Goal: Transaction & Acquisition: Purchase product/service

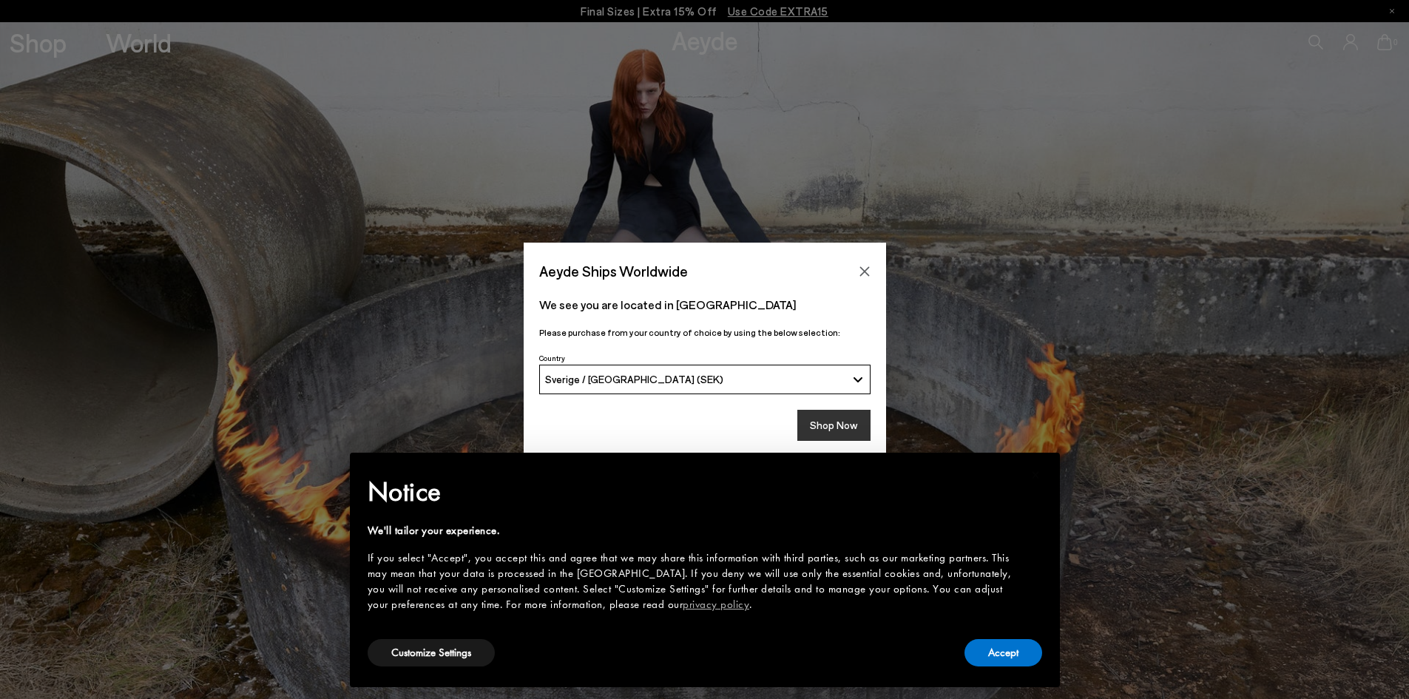
click at [837, 421] on button "Shop Now" at bounding box center [833, 425] width 73 height 31
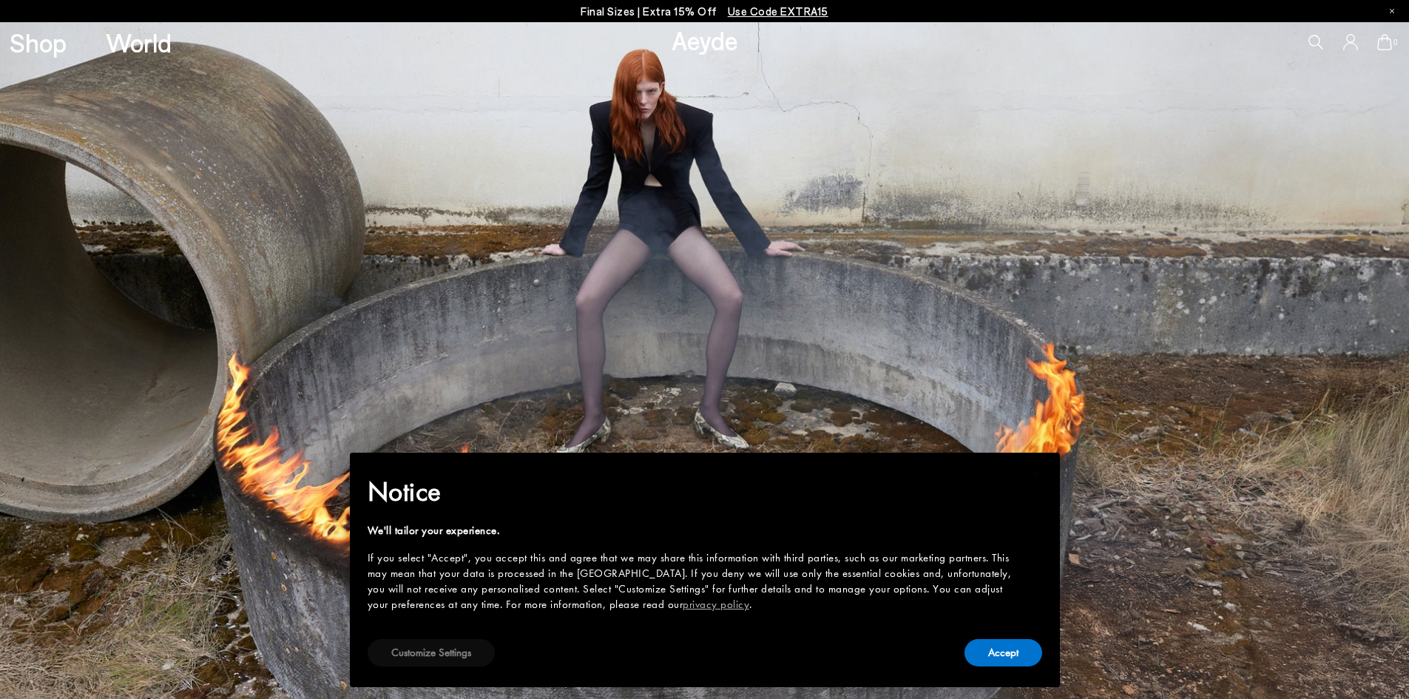
click at [408, 655] on button "Customize Settings" at bounding box center [431, 652] width 127 height 27
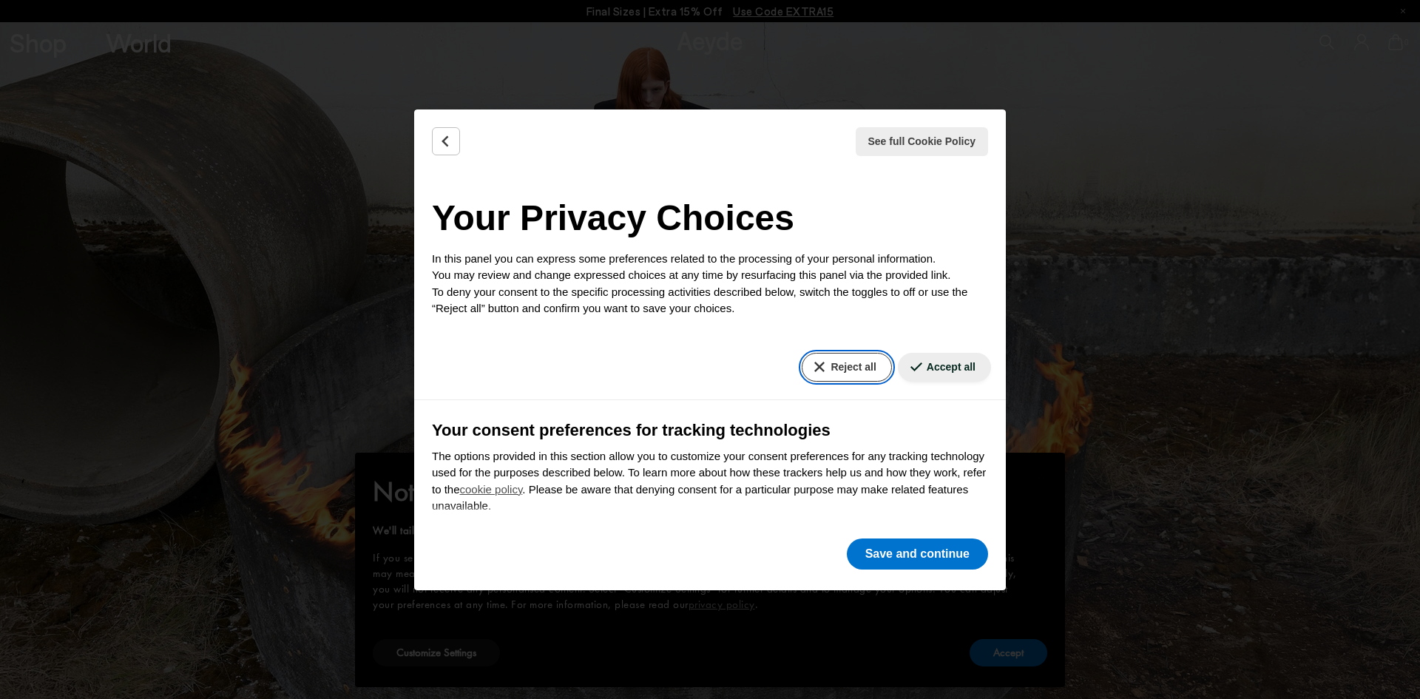
click at [833, 371] on button "Reject all" at bounding box center [846, 367] width 89 height 29
click at [894, 558] on button "Save and continue" at bounding box center [917, 553] width 141 height 31
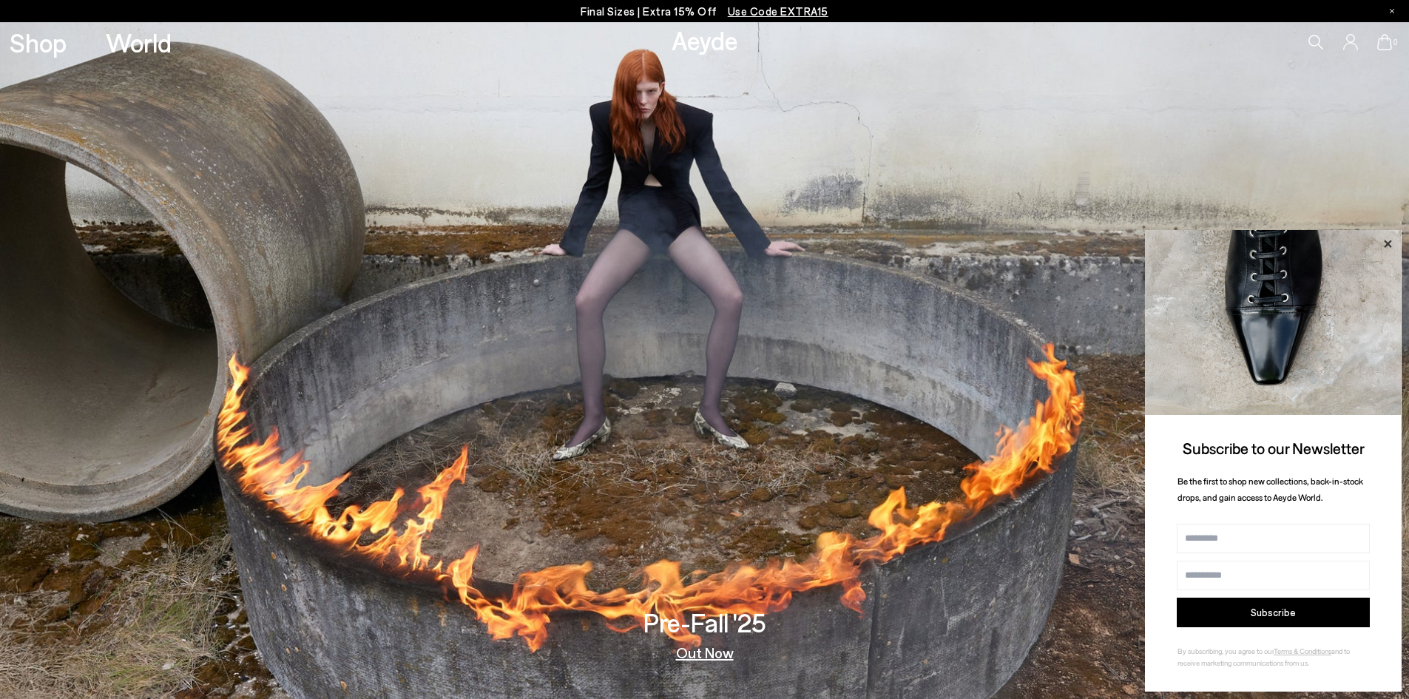
click at [1389, 237] on icon at bounding box center [1387, 243] width 19 height 19
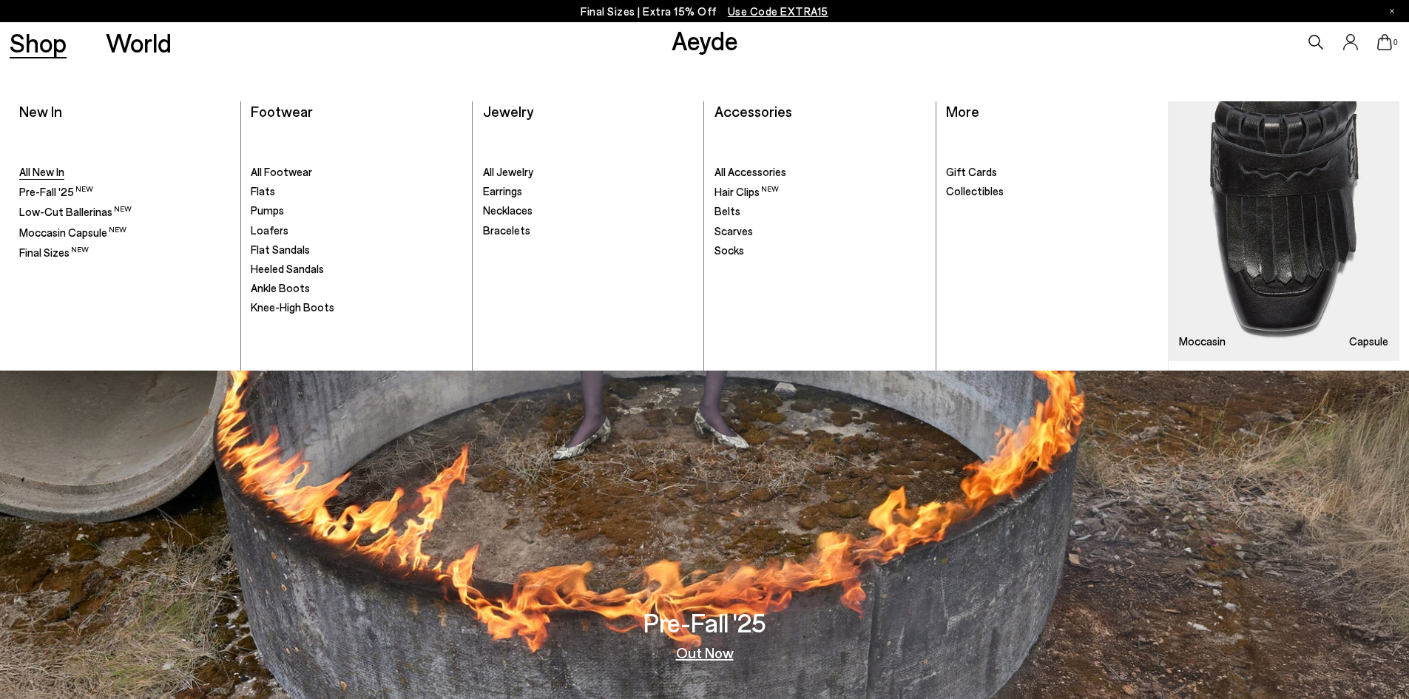
click at [41, 174] on span "All New In" at bounding box center [41, 171] width 45 height 13
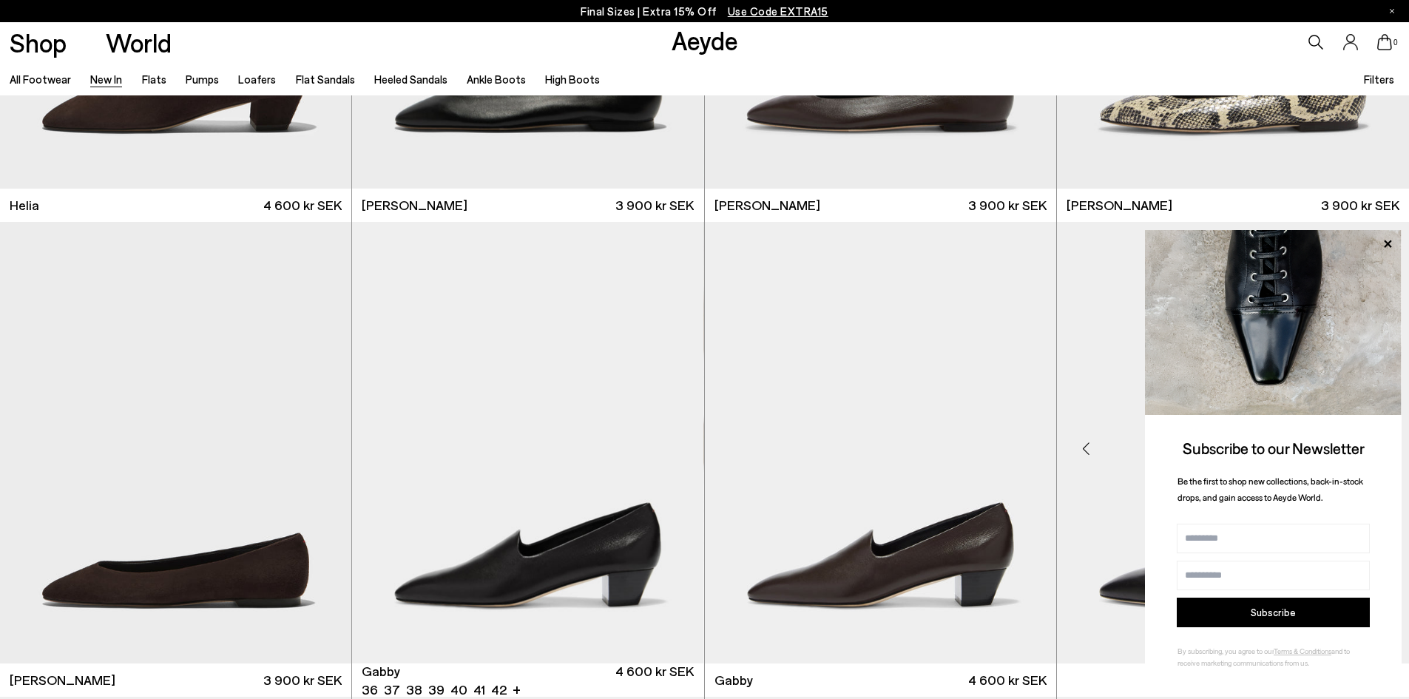
scroll to position [2441, 0]
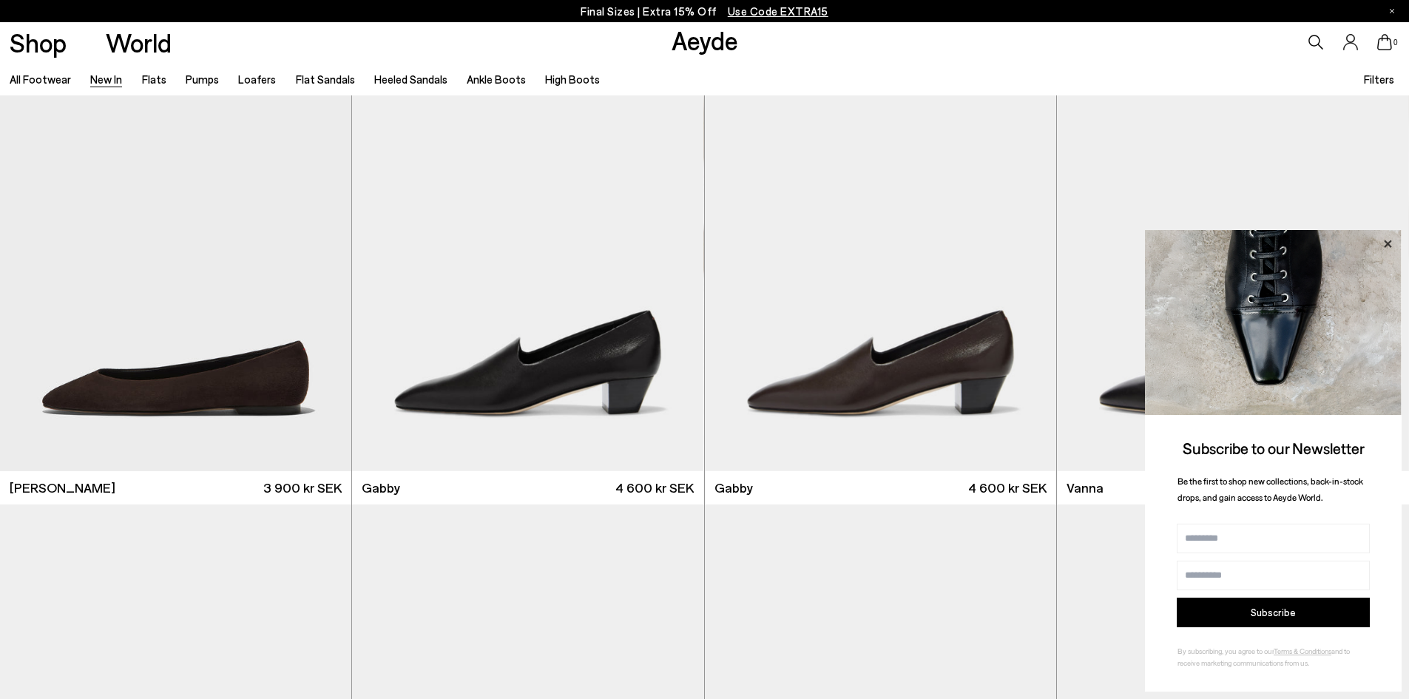
click at [1385, 243] on icon at bounding box center [1387, 243] width 19 height 19
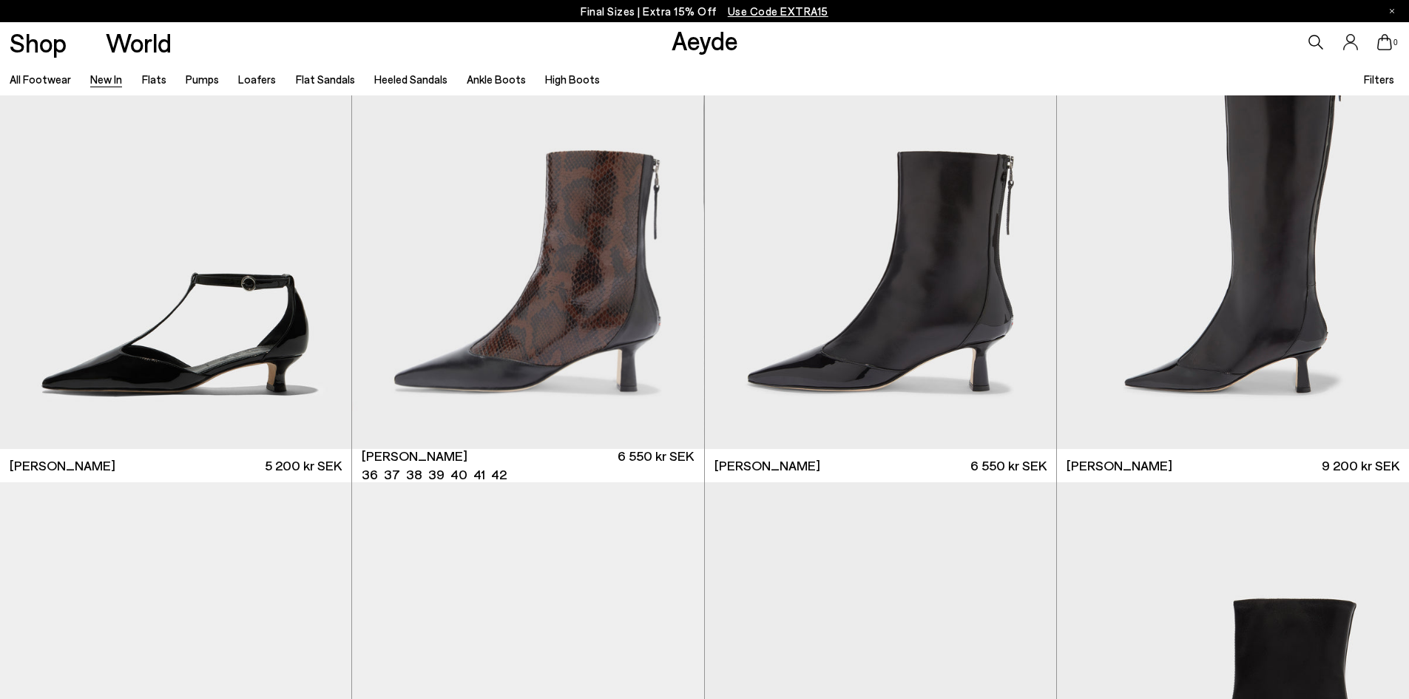
scroll to position [4364, 0]
click at [851, 378] on img "1 / 6" at bounding box center [880, 228] width 351 height 442
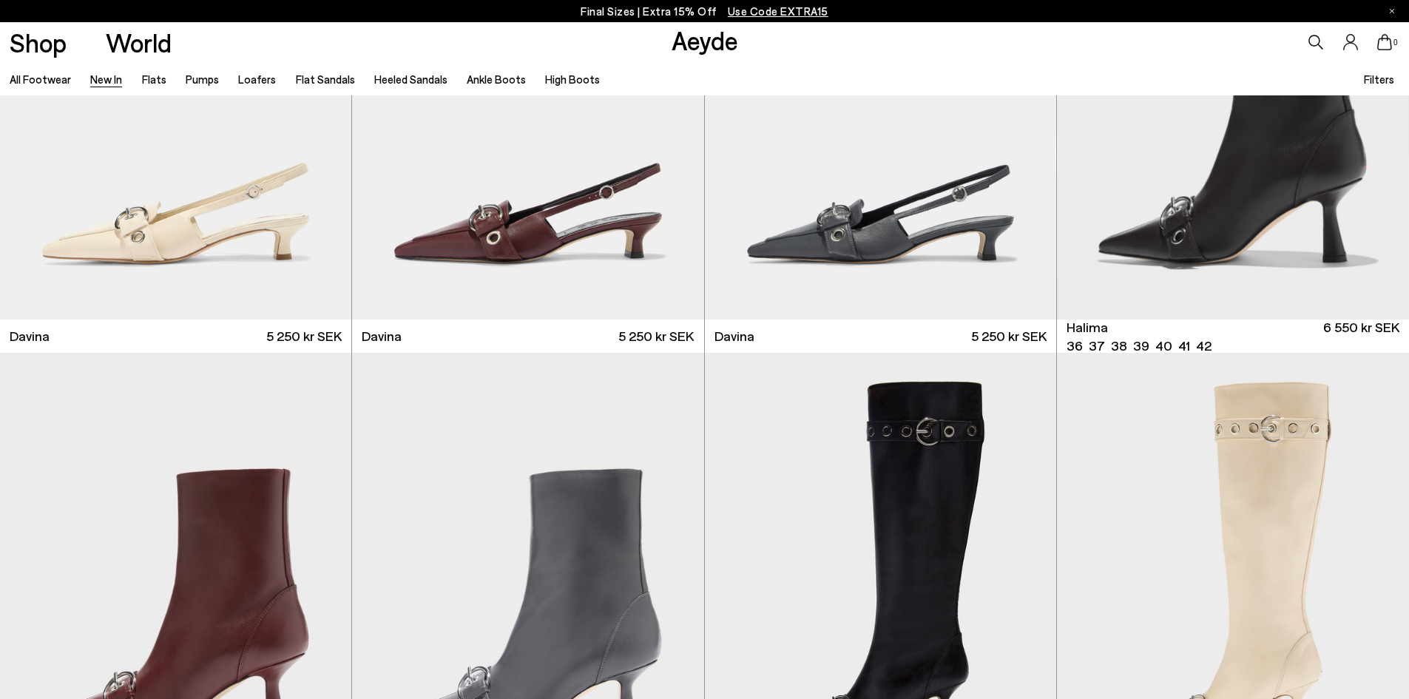
scroll to position [6139, 0]
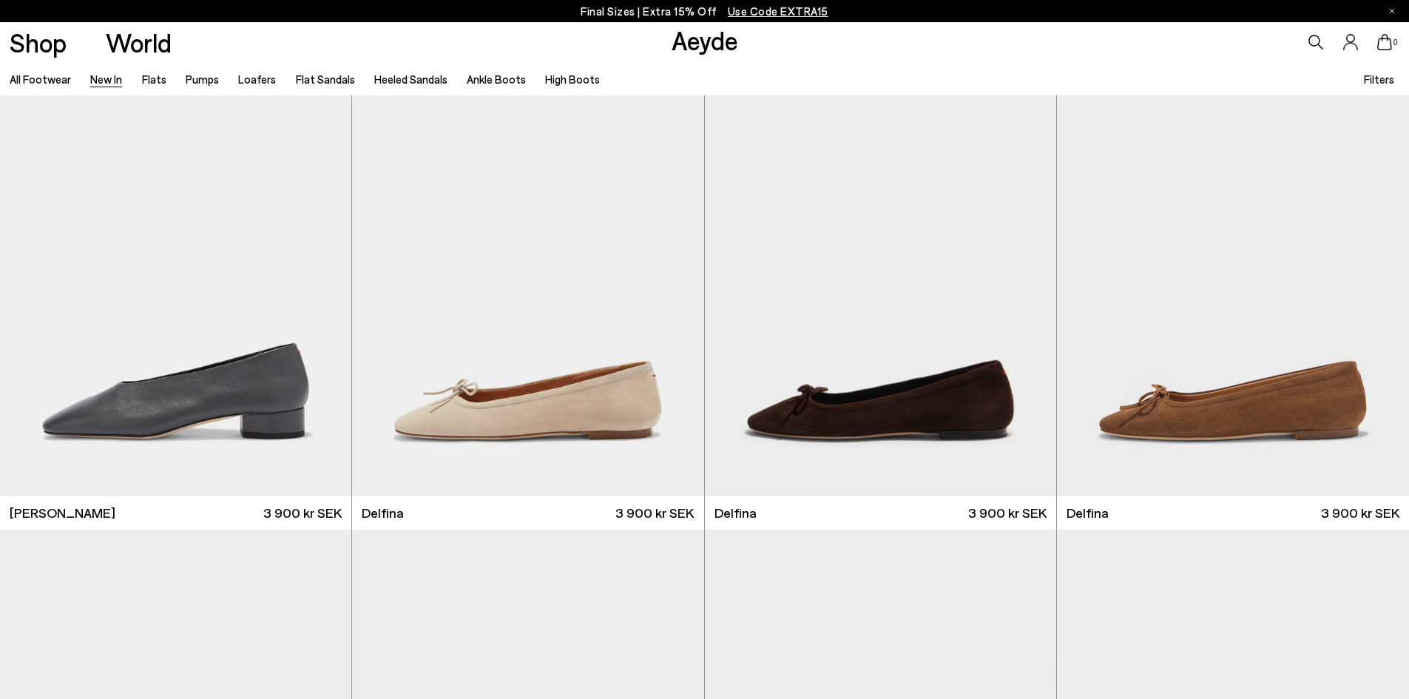
scroll to position [11465, 0]
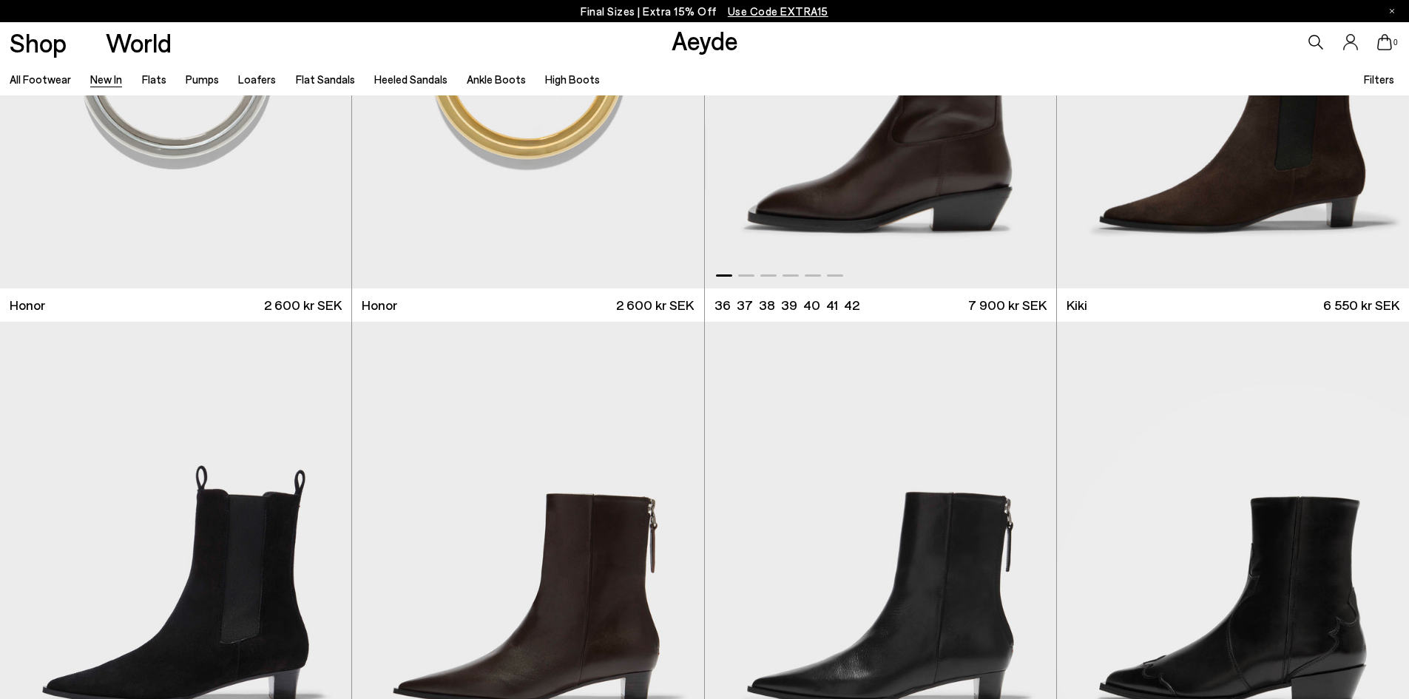
scroll to position [13832, 0]
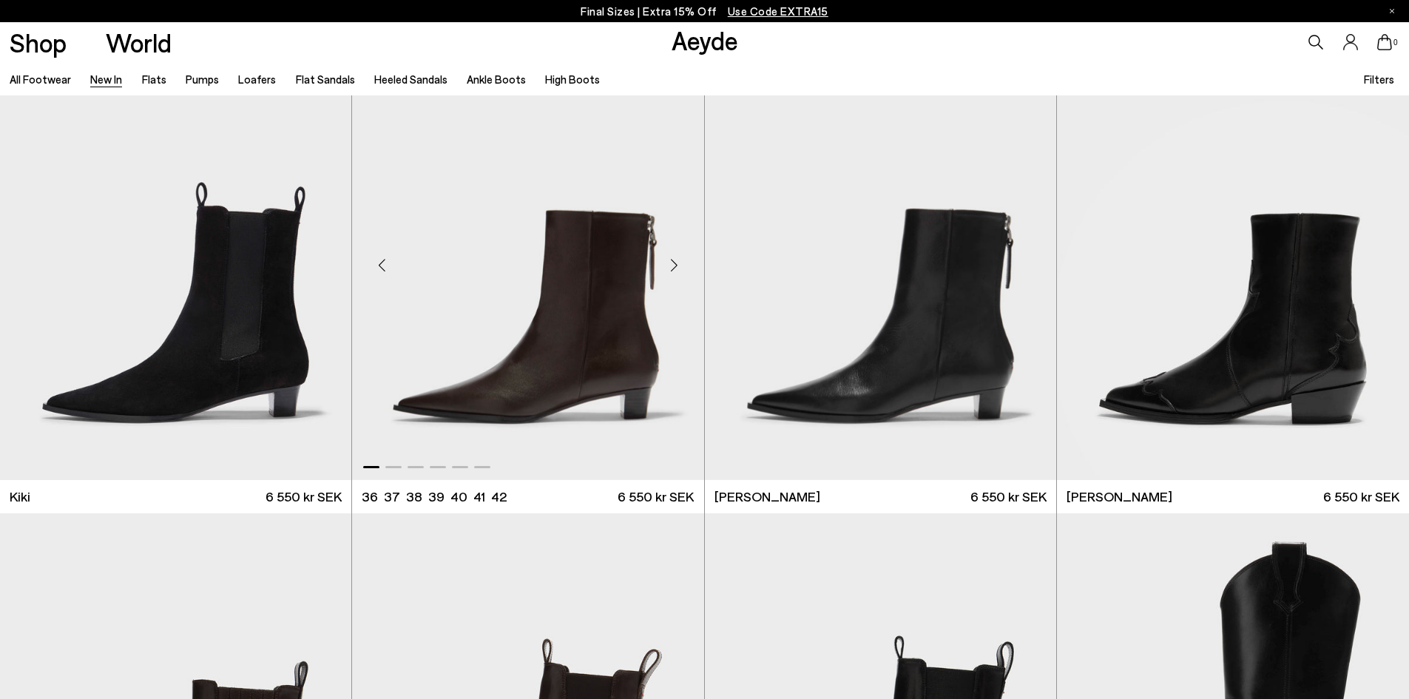
click at [507, 375] on img "1 / 6" at bounding box center [527, 259] width 351 height 442
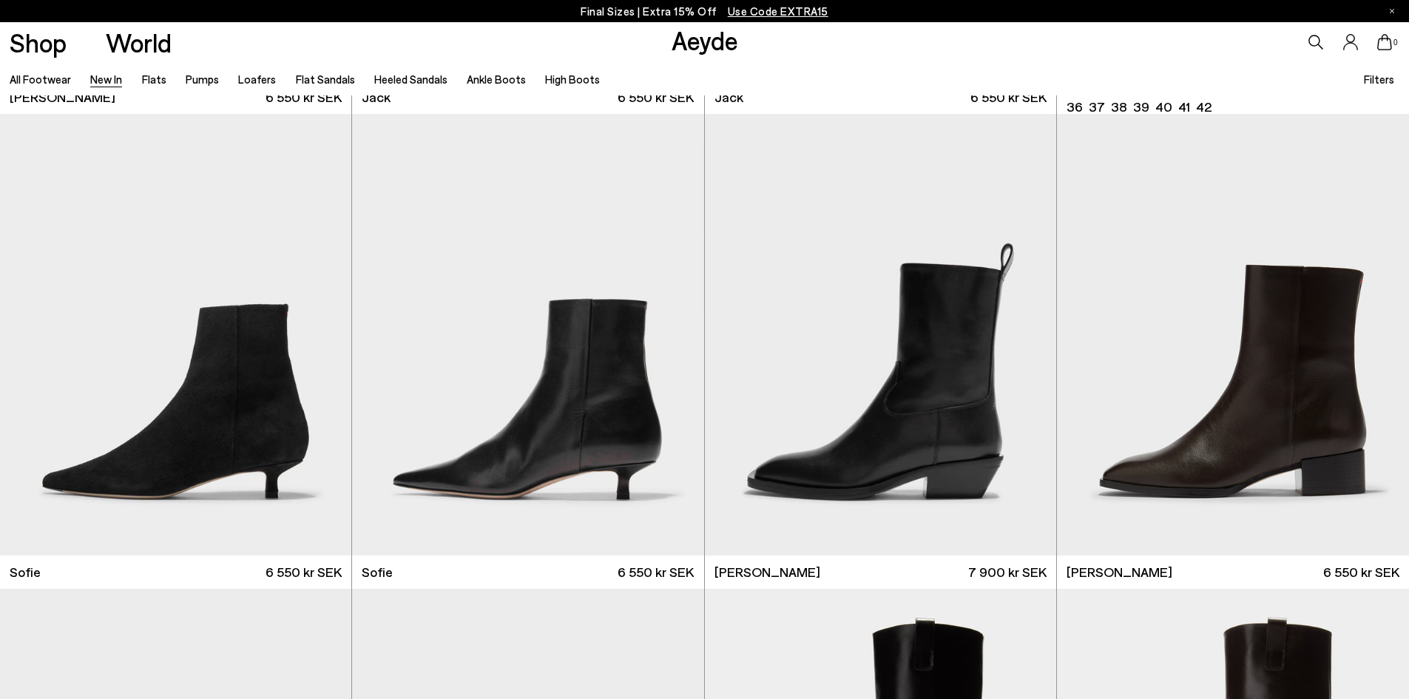
scroll to position [14793, 0]
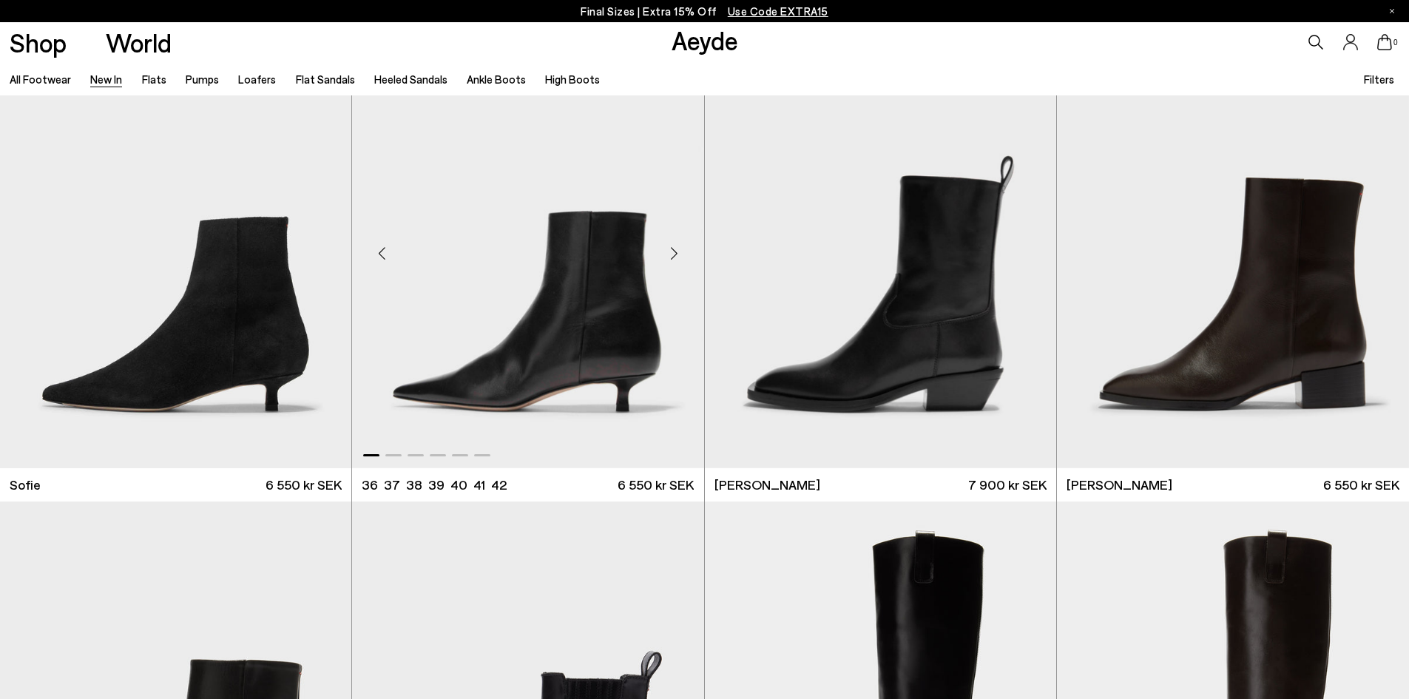
click at [616, 317] on img "1 / 6" at bounding box center [527, 248] width 351 height 442
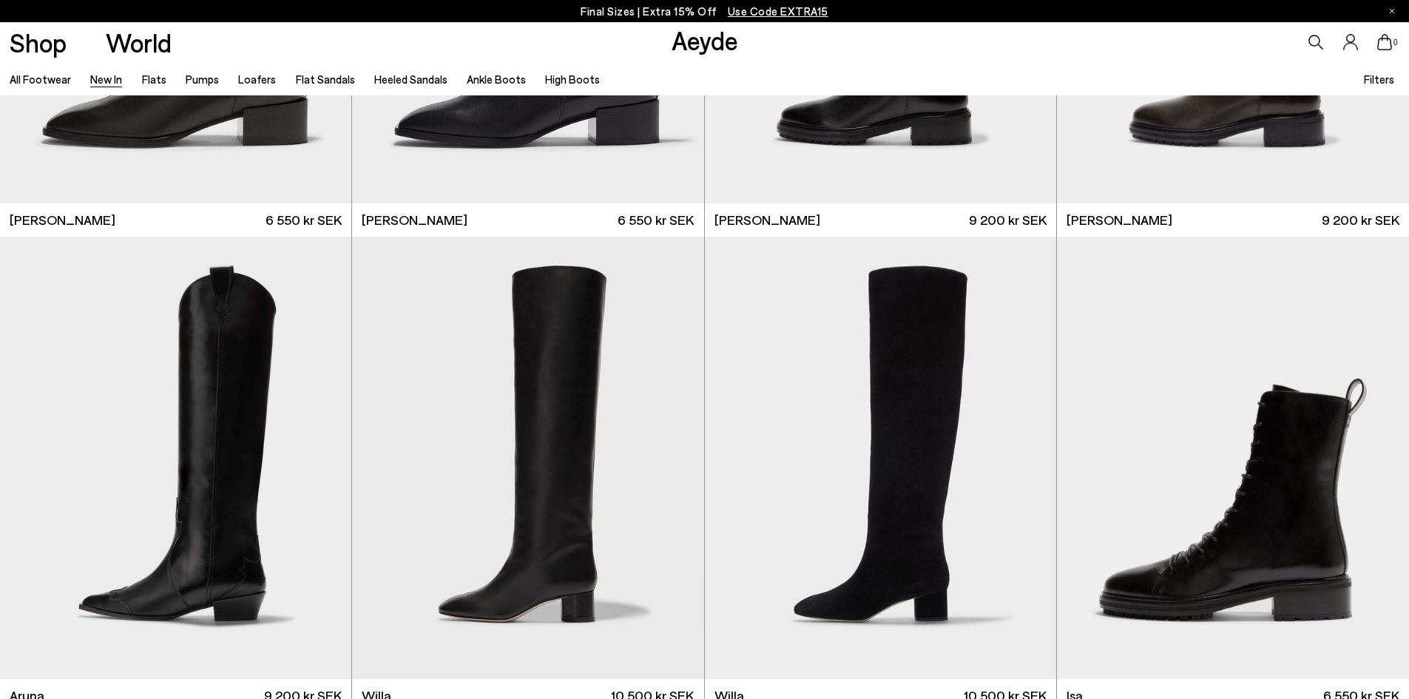
scroll to position [15015, 0]
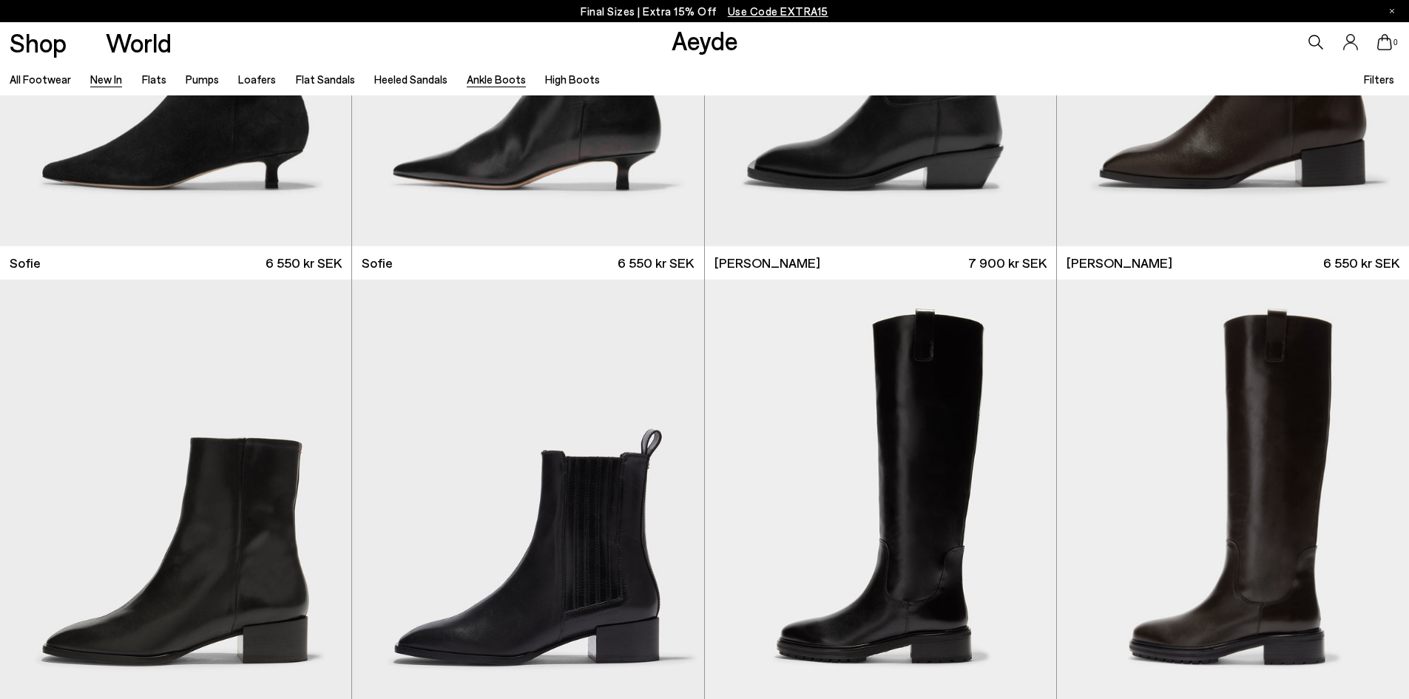
click at [489, 81] on link "Ankle Boots" at bounding box center [496, 78] width 59 height 13
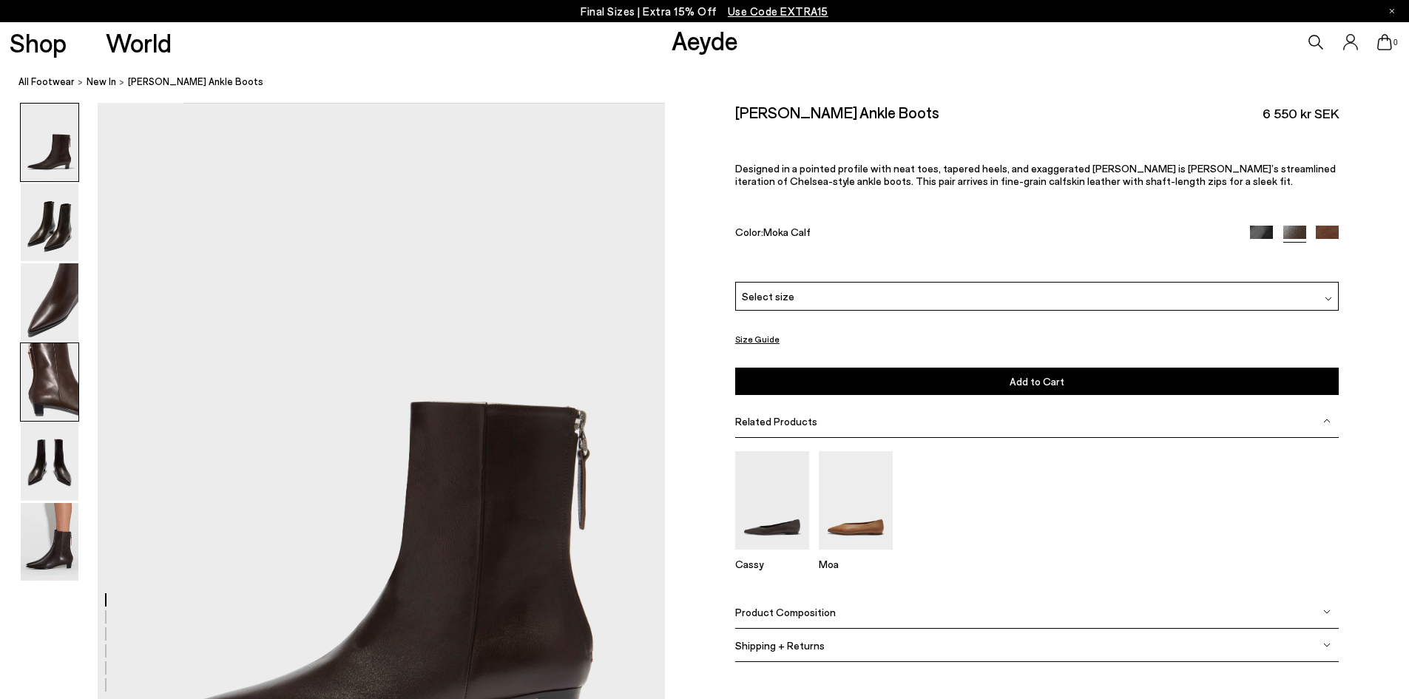
click at [53, 394] on img at bounding box center [50, 382] width 58 height 78
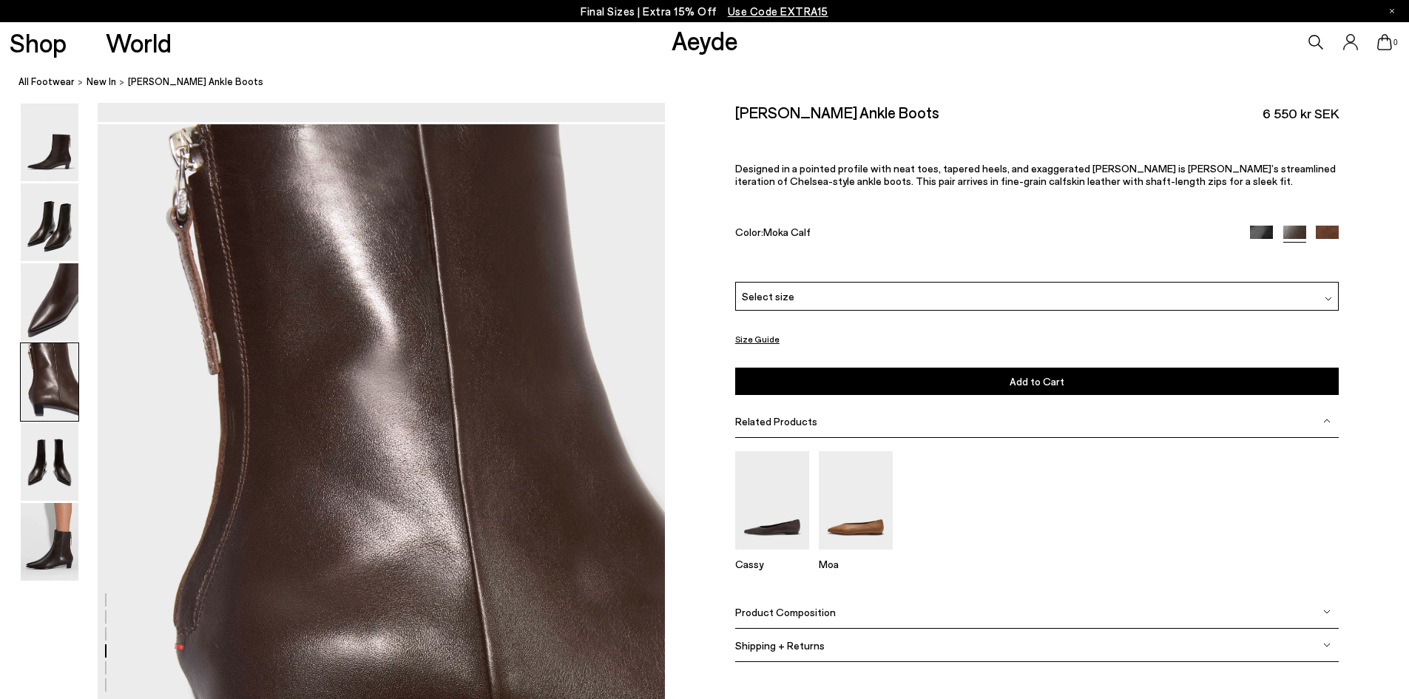
scroll to position [2276, 0]
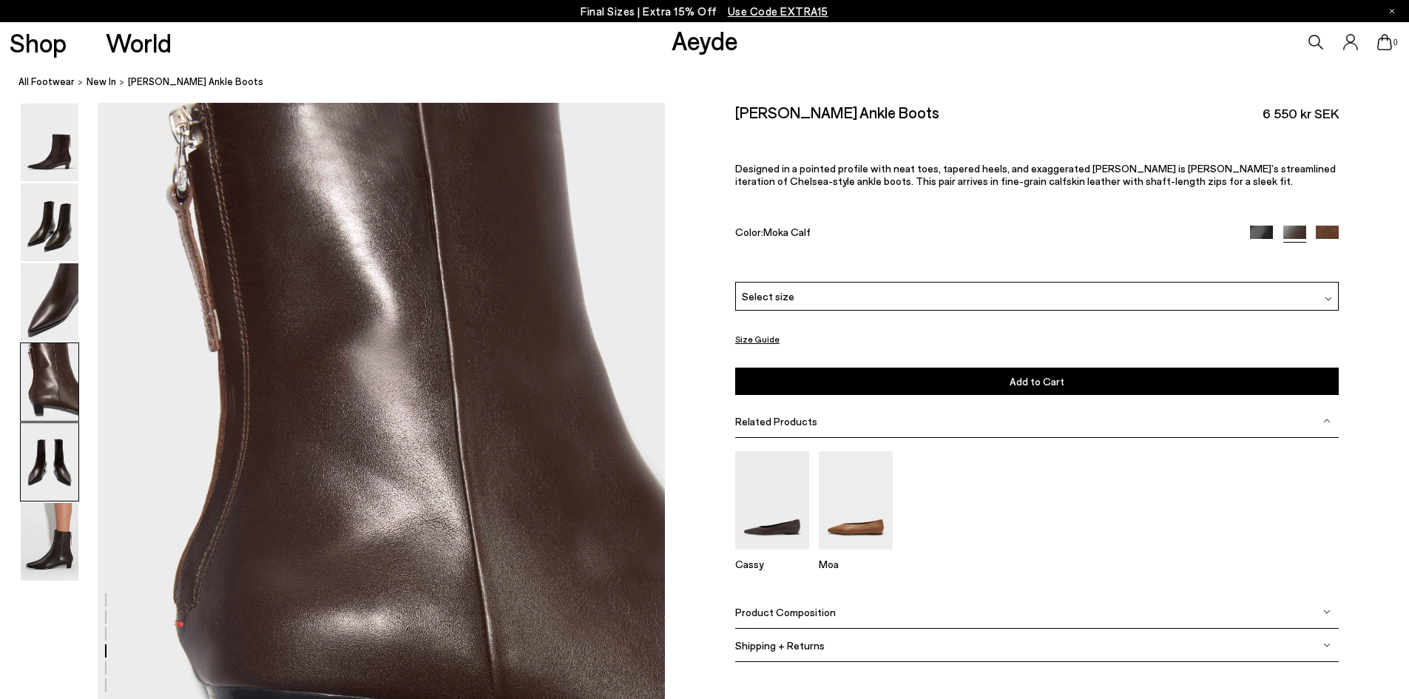
click at [58, 483] on img at bounding box center [50, 462] width 58 height 78
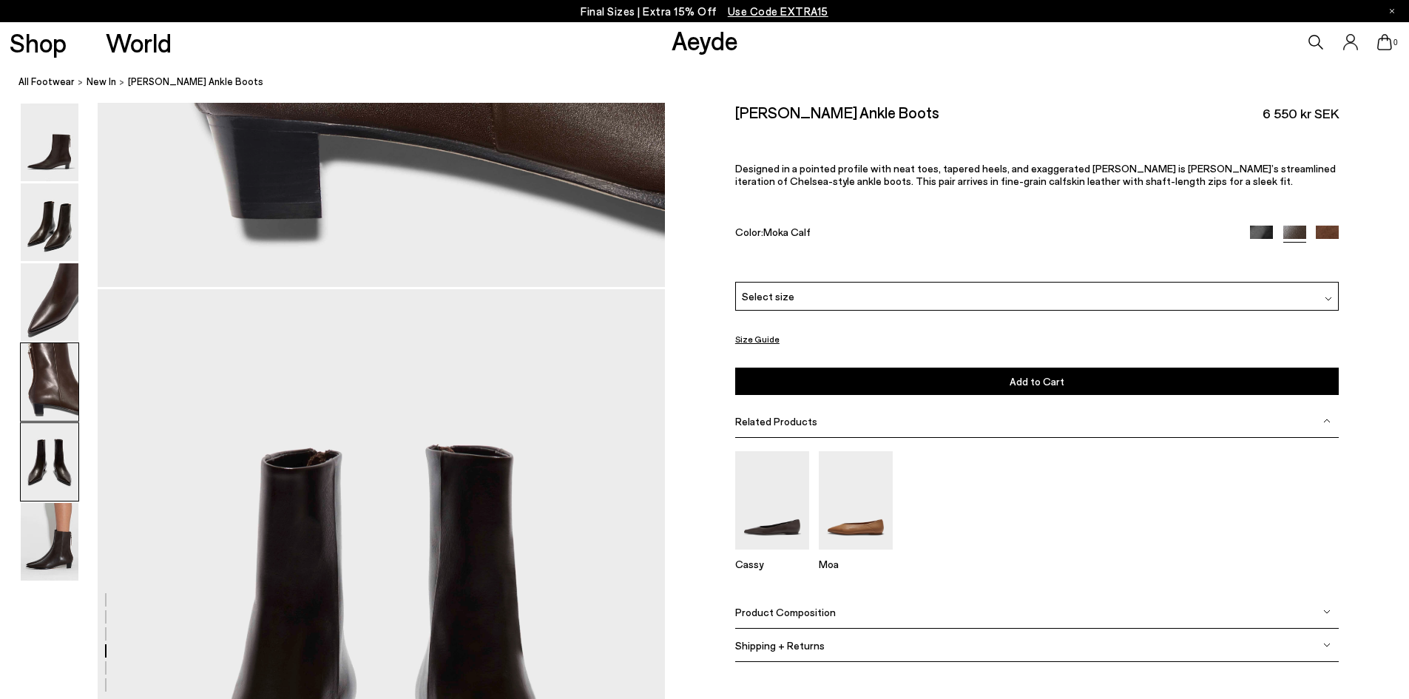
scroll to position [3035, 0]
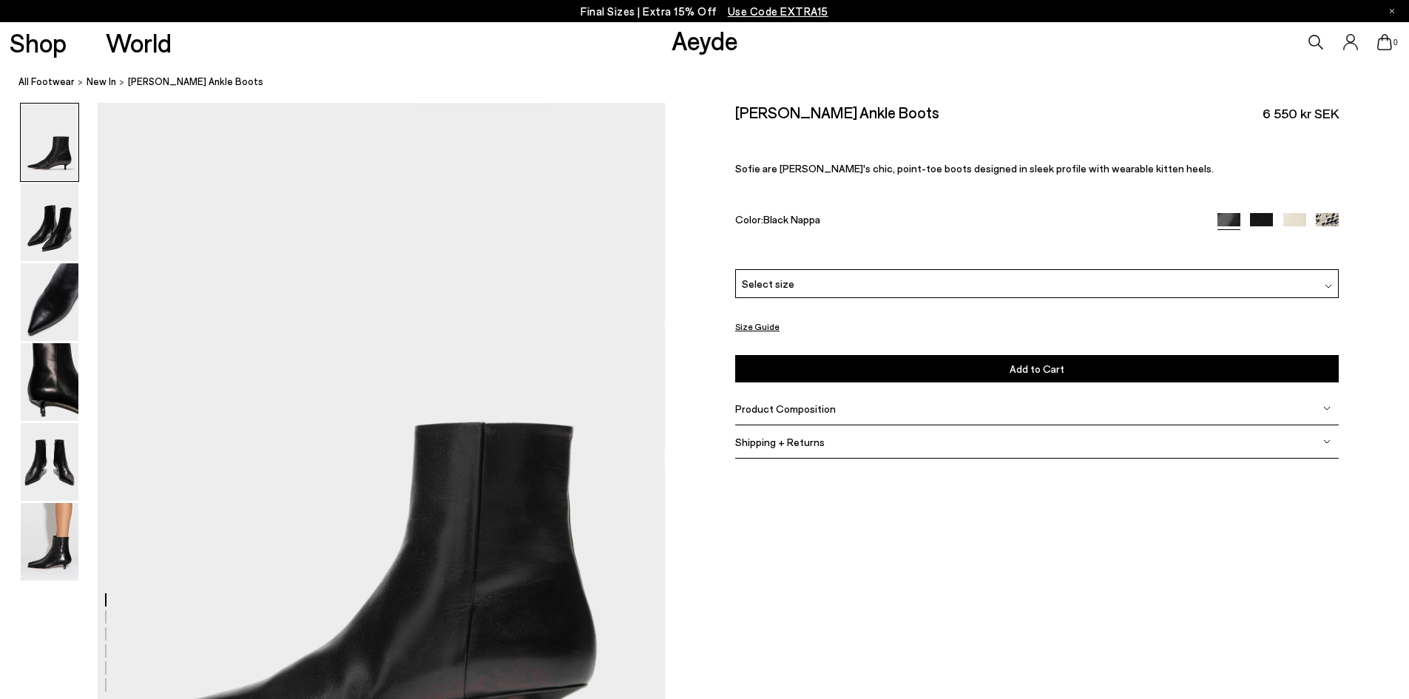
click at [1265, 219] on img at bounding box center [1261, 224] width 23 height 23
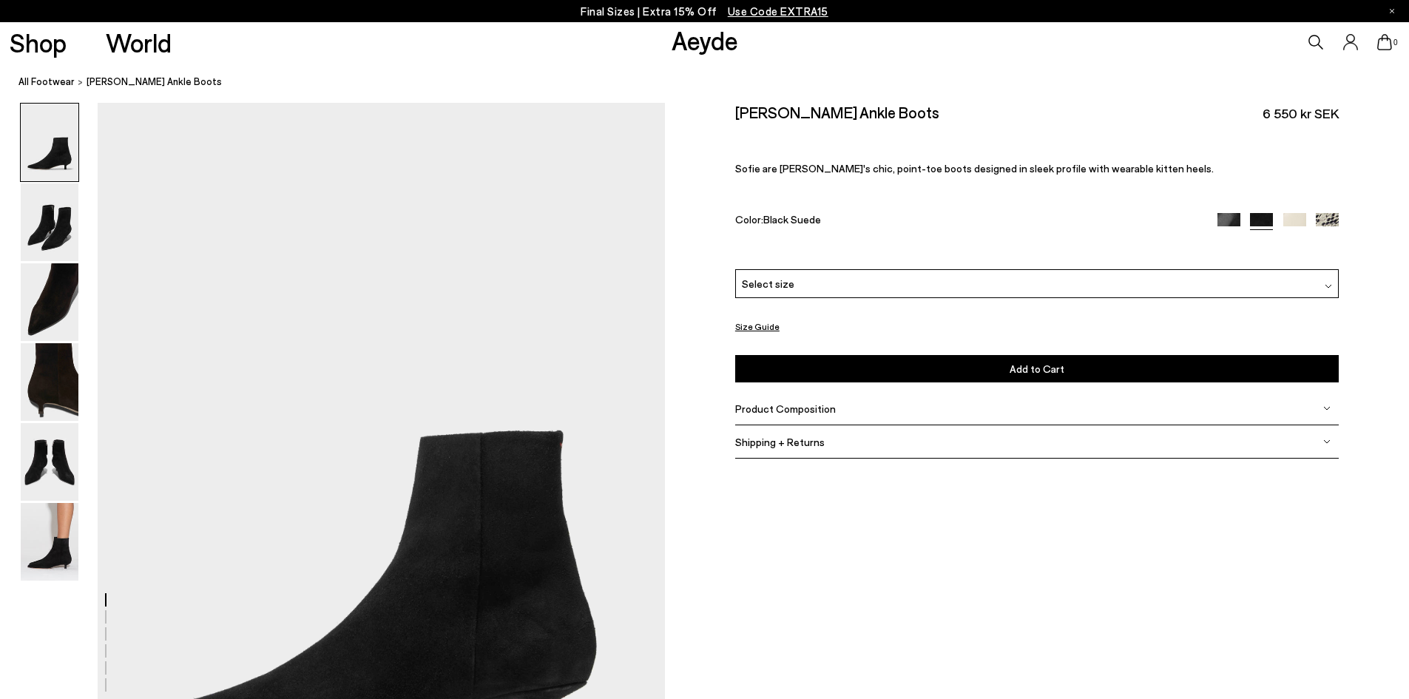
click at [1302, 216] on img at bounding box center [1294, 224] width 23 height 23
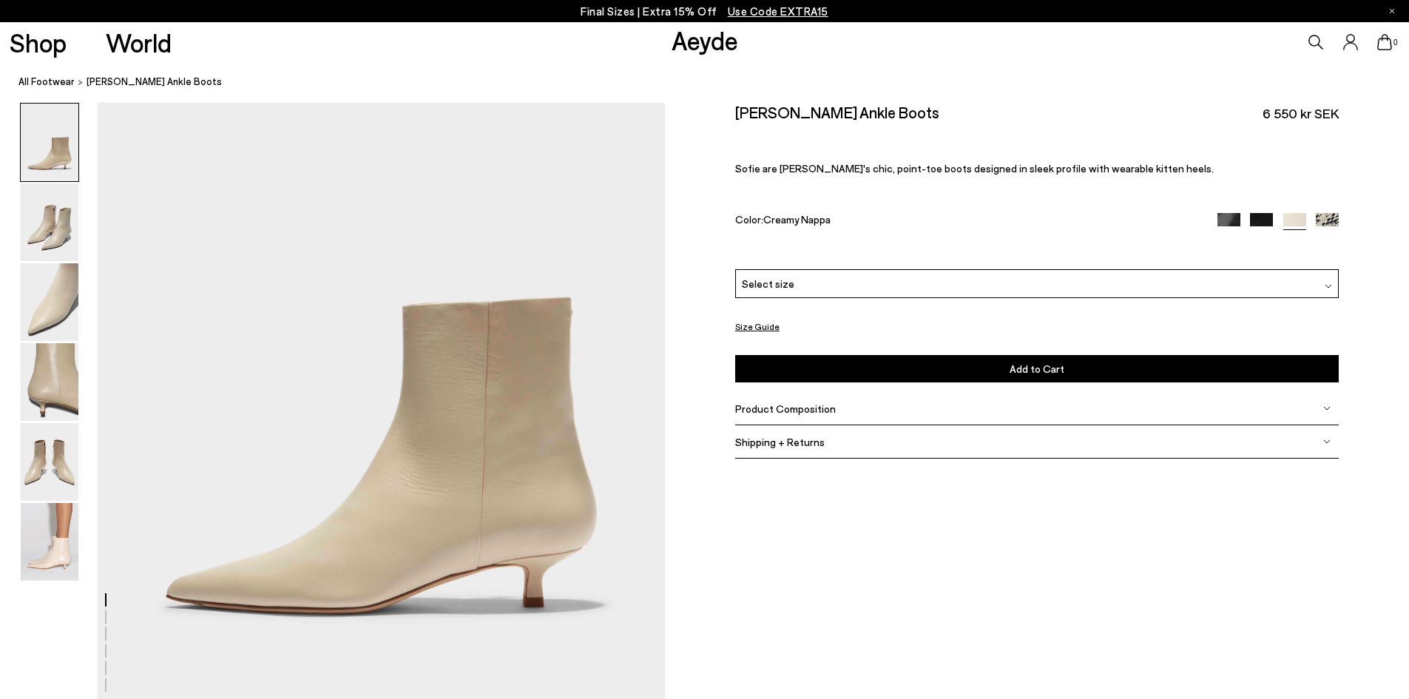
scroll to position [148, 0]
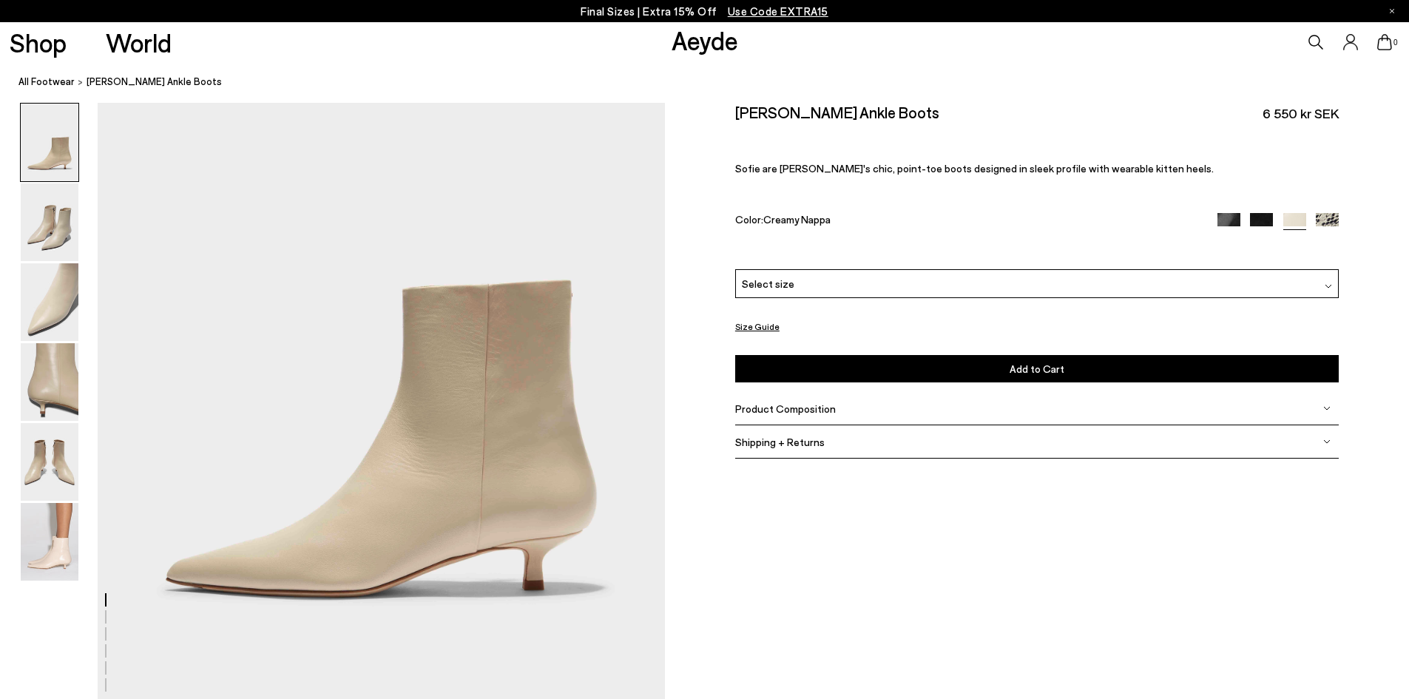
click at [1325, 220] on img at bounding box center [1327, 224] width 23 height 23
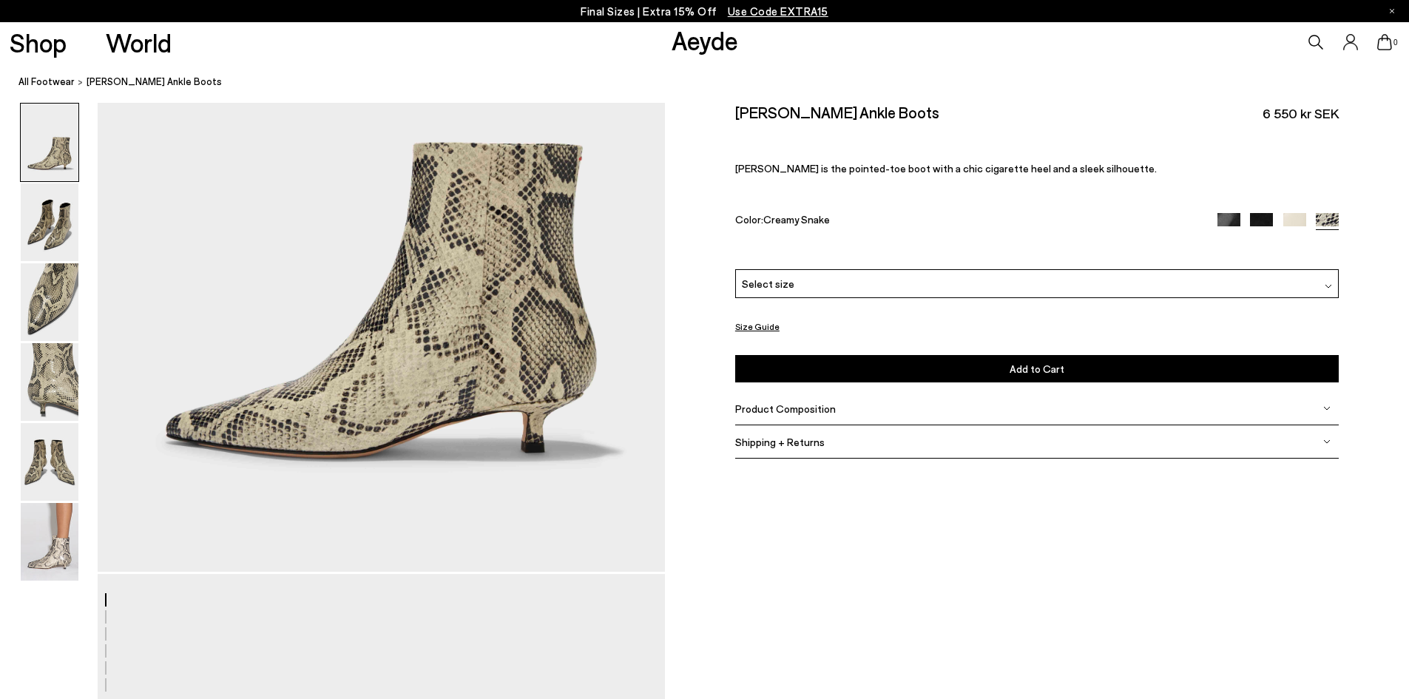
scroll to position [296, 0]
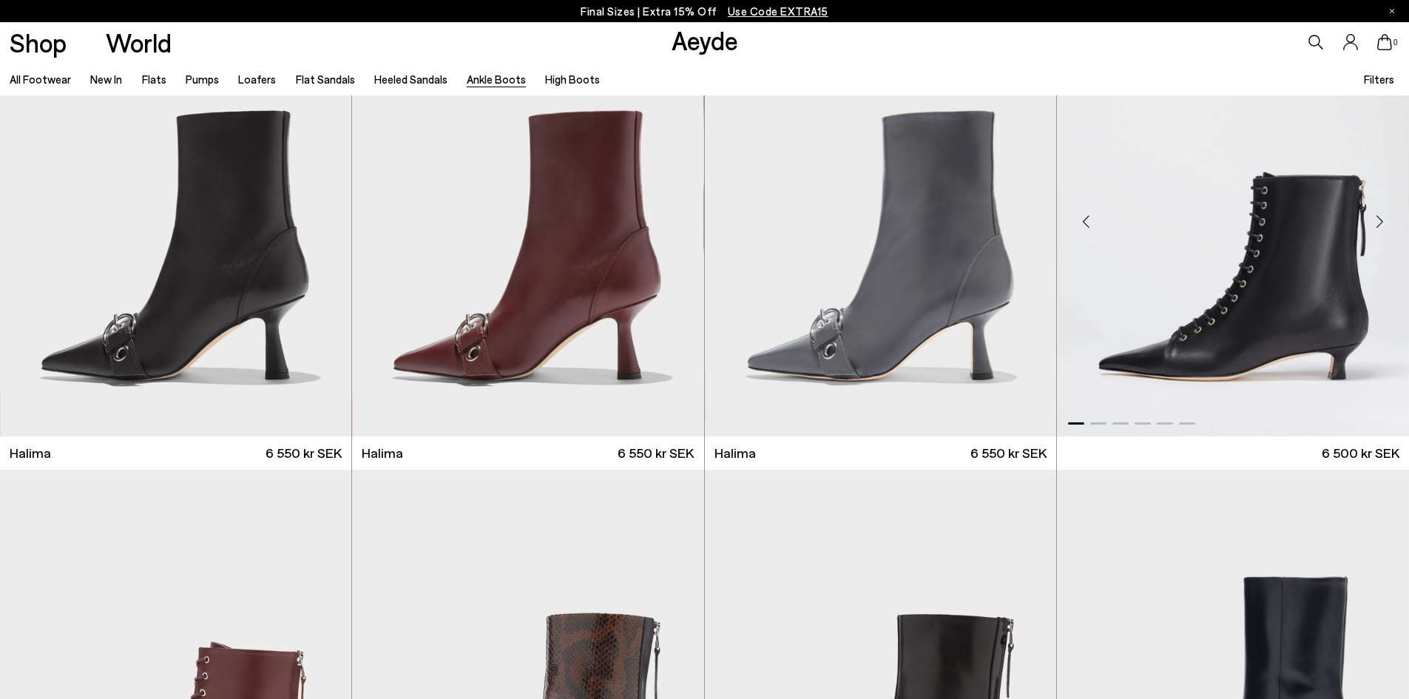
scroll to position [518, 0]
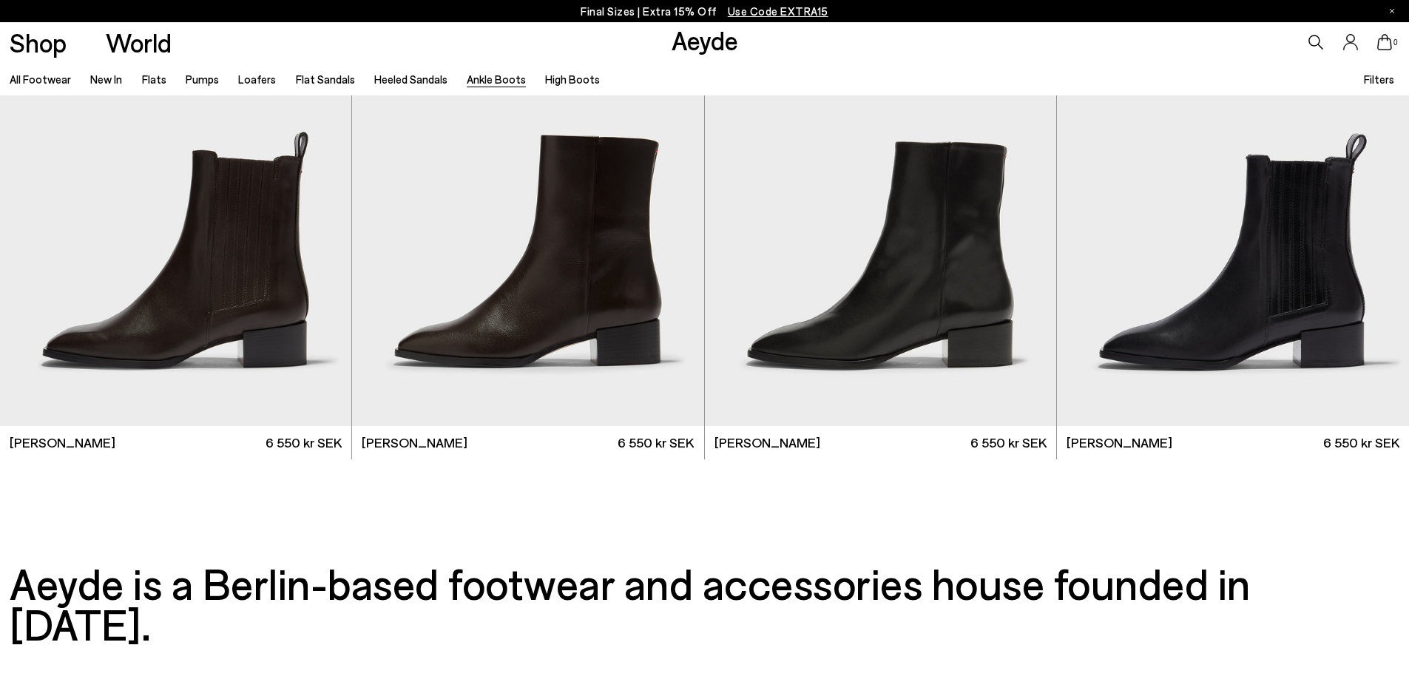
scroll to position [3920, 0]
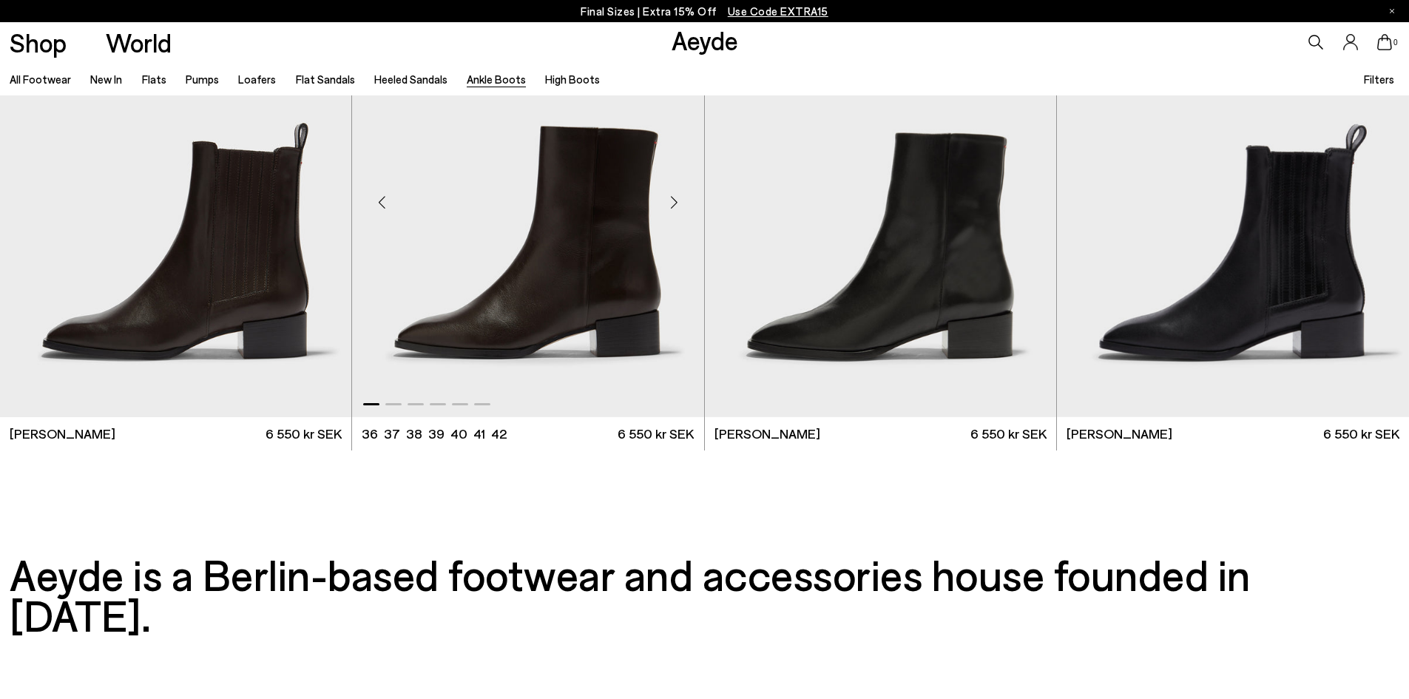
click at [568, 297] on img "1 / 6" at bounding box center [527, 197] width 351 height 442
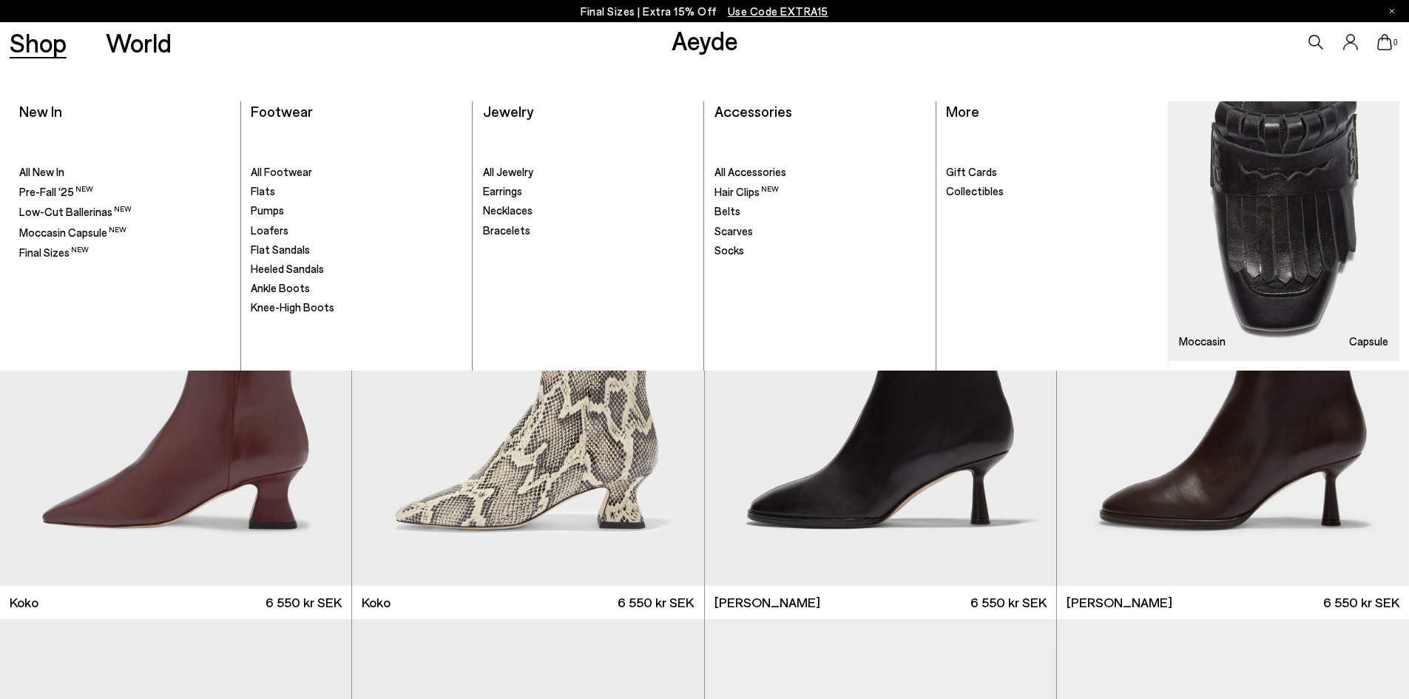
scroll to position [901, 0]
click at [729, 229] on span "Scarves" at bounding box center [734, 230] width 38 height 13
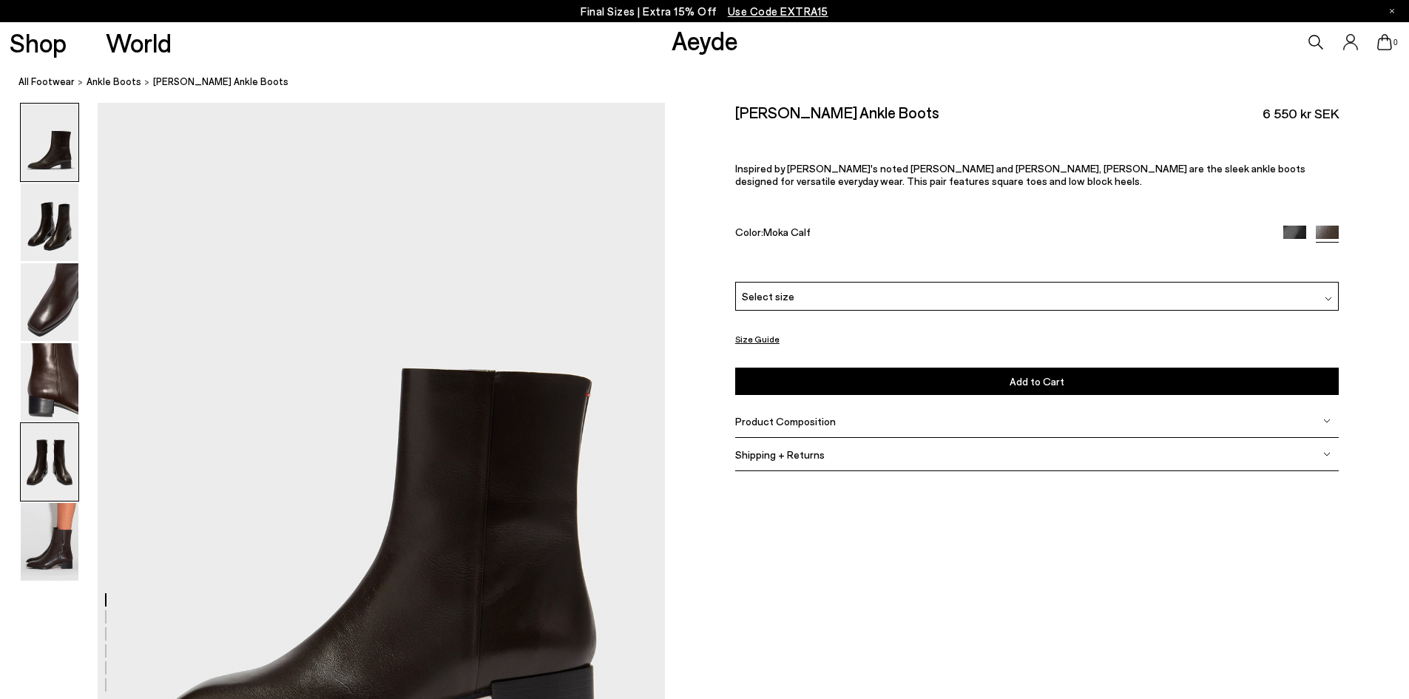
click at [48, 473] on img at bounding box center [50, 462] width 58 height 78
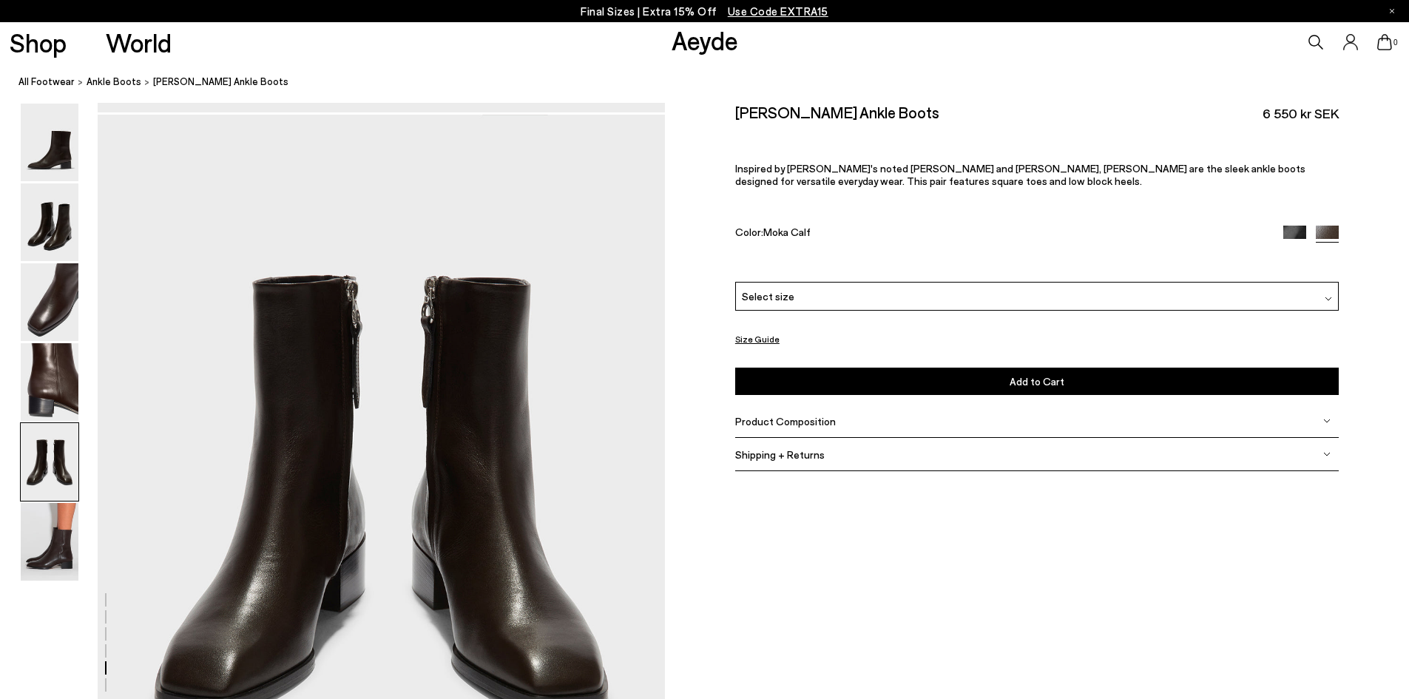
scroll to position [3035, 0]
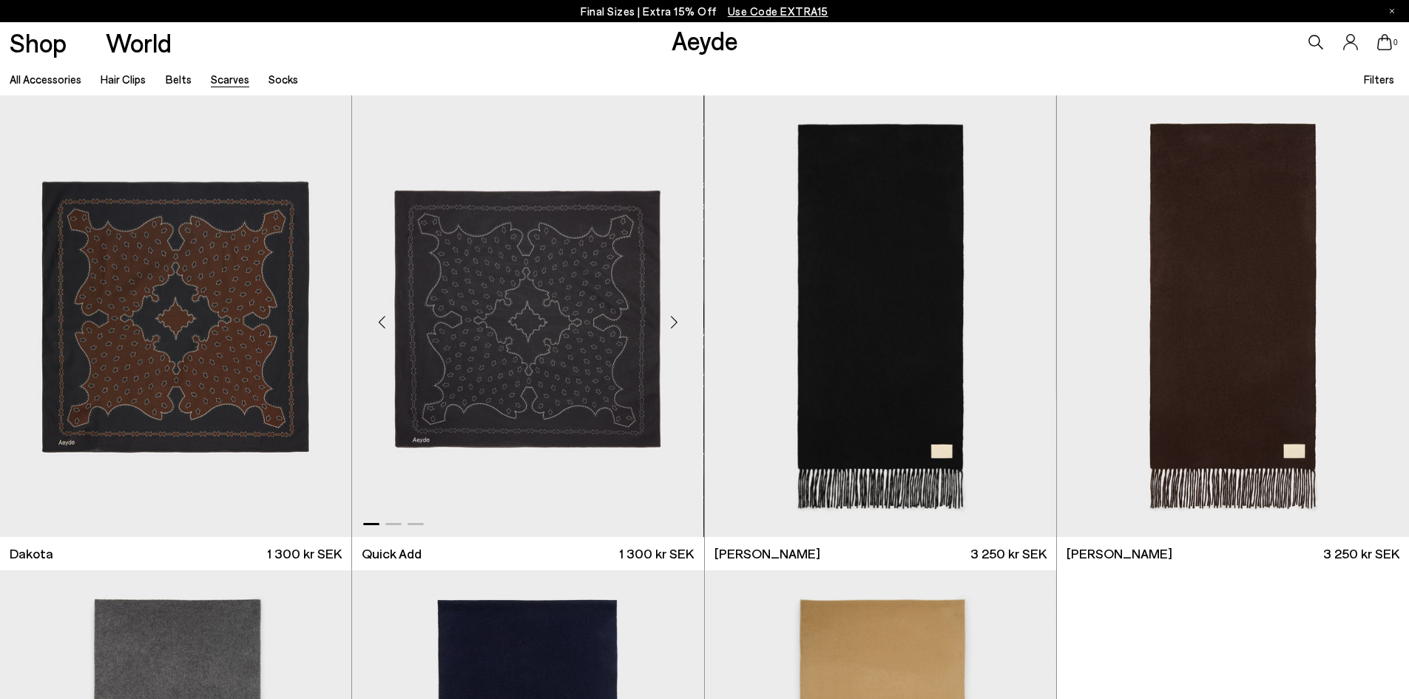
click at [506, 310] on img "1 / 3" at bounding box center [527, 316] width 351 height 442
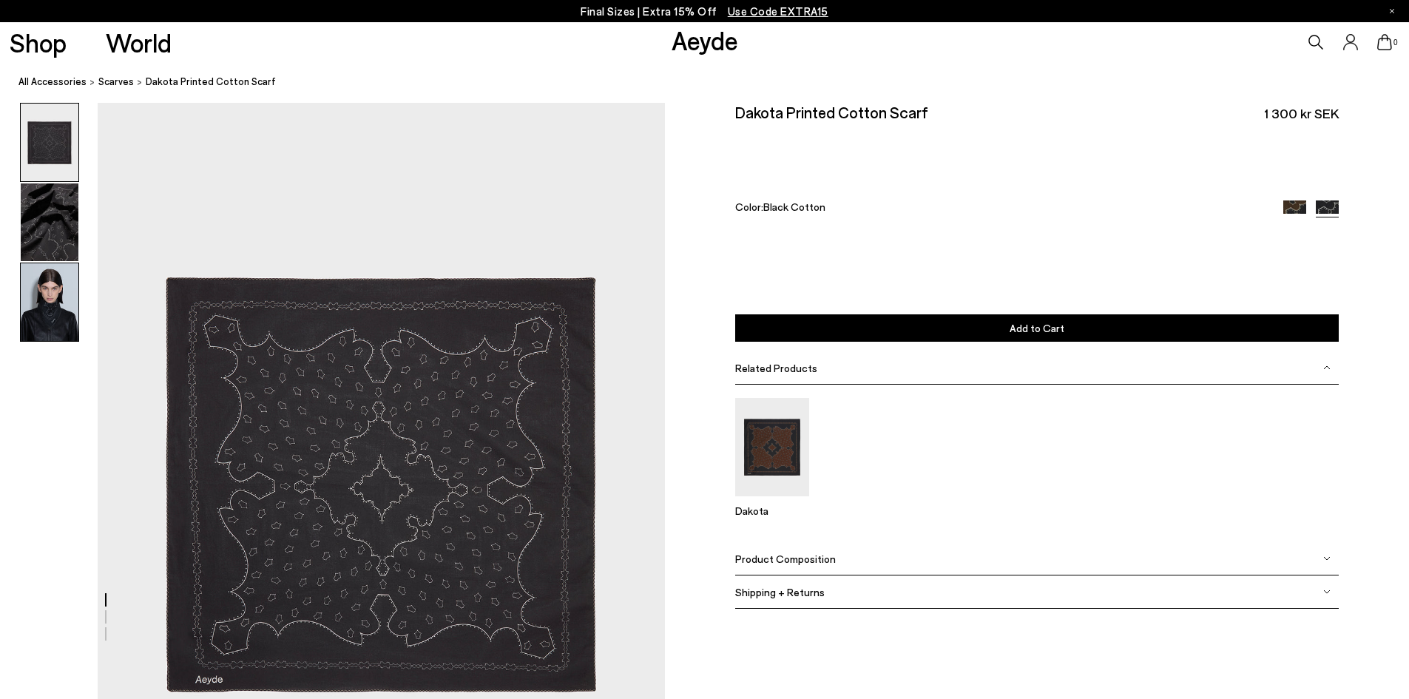
click at [64, 322] on img at bounding box center [50, 302] width 58 height 78
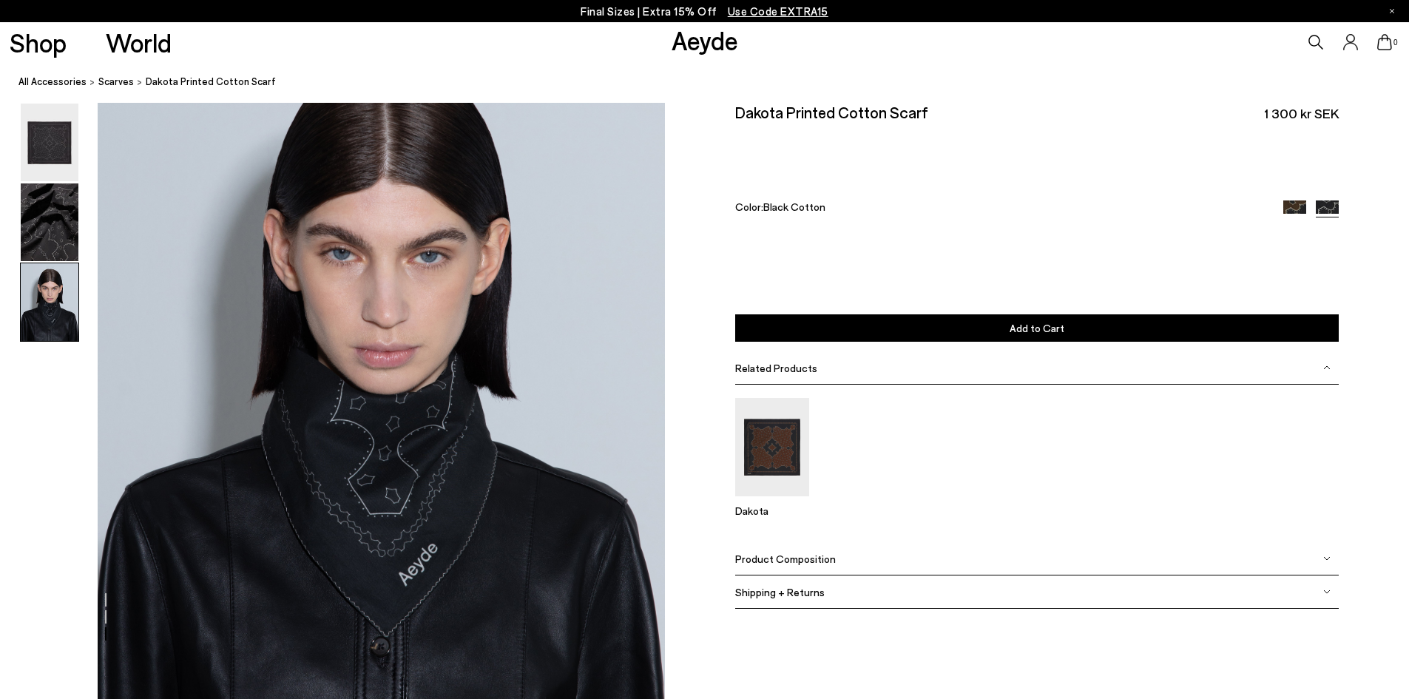
scroll to position [1619, 0]
